Goal: Check status: Check status

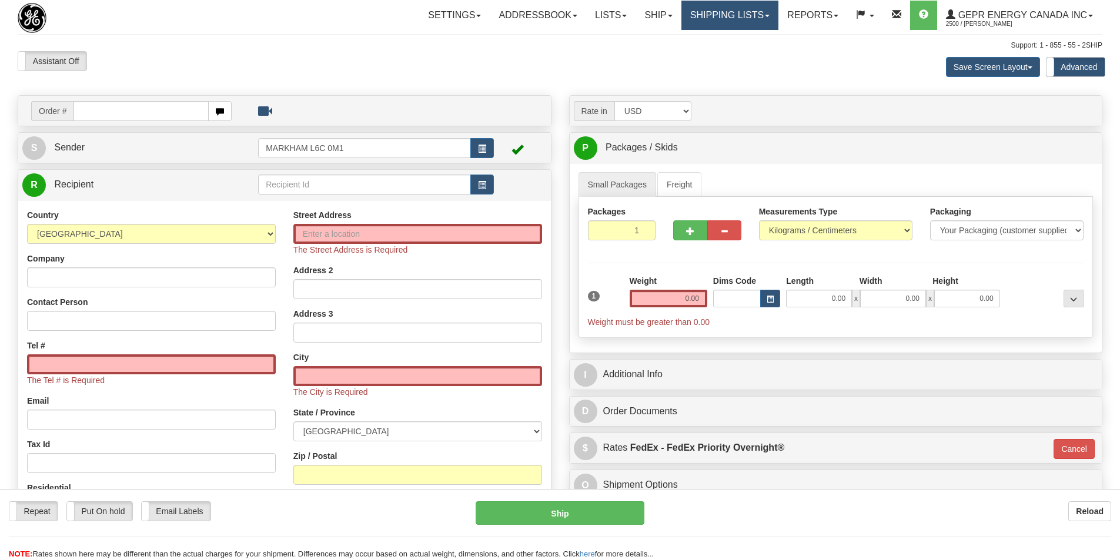
click at [708, 23] on link "Shipping lists" at bounding box center [729, 15] width 97 height 29
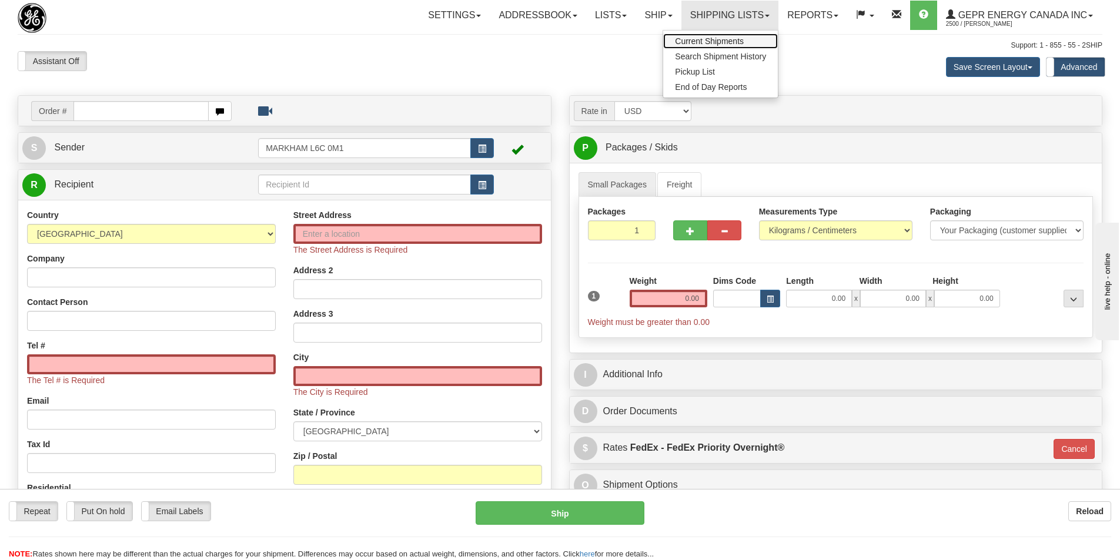
click at [709, 41] on span "Current Shipments" at bounding box center [709, 40] width 69 height 9
